Goal: Task Accomplishment & Management: Use online tool/utility

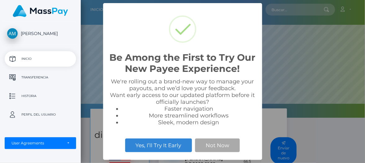
scroll to position [118, 285]
click at [47, 76] on p "Transferencia" at bounding box center [40, 77] width 67 height 9
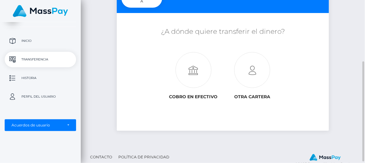
scroll to position [96, 0]
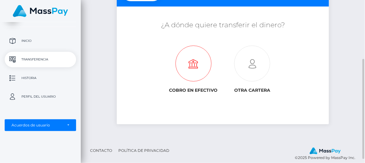
click at [190, 71] on icon at bounding box center [193, 64] width 59 height 36
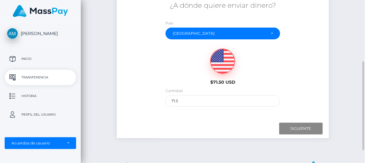
scroll to position [118, 0]
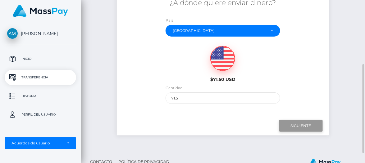
click at [301, 126] on input "Siguiente" at bounding box center [301, 126] width 44 height 12
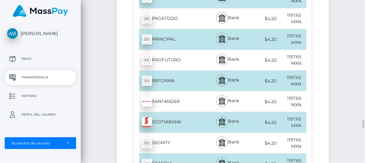
scroll to position [2184, 0]
click at [157, 114] on div "SCOTIABANK - MXN" at bounding box center [171, 122] width 72 height 17
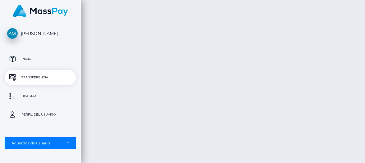
click at [364, 130] on div at bounding box center [362, 83] width 5 height 163
click at [364, 130] on div at bounding box center [362, 84] width 5 height 163
click at [364, 127] on div at bounding box center [362, 81] width 5 height 163
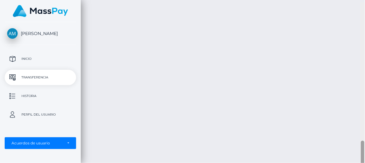
click at [363, 123] on div at bounding box center [362, 83] width 5 height 163
click at [363, 123] on div at bounding box center [362, 84] width 5 height 163
click at [363, 123] on div at bounding box center [362, 81] width 5 height 163
click at [363, 124] on div at bounding box center [362, 144] width 3 height 41
click at [363, 123] on div at bounding box center [362, 142] width 3 height 41
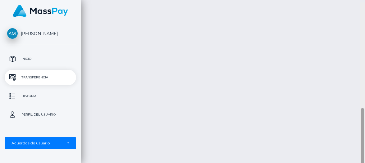
click at [363, 117] on div at bounding box center [362, 83] width 5 height 163
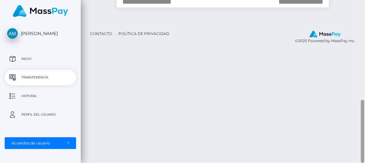
scroll to position [89, 0]
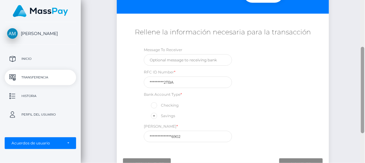
click at [363, 97] on div at bounding box center [362, 81] width 5 height 163
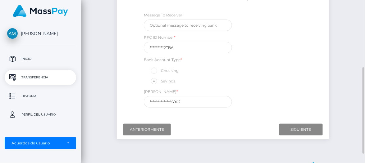
scroll to position [125, 0]
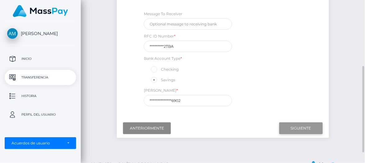
click at [310, 126] on input "Siguiente" at bounding box center [301, 129] width 44 height 12
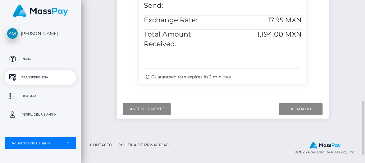
scroll to position [311, 0]
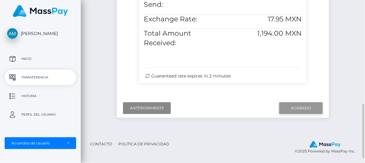
click at [305, 114] on input "Acabado" at bounding box center [301, 109] width 44 height 12
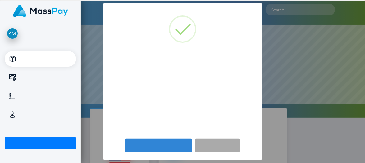
scroll to position [118, 285]
